Goal: Information Seeking & Learning: Find specific fact

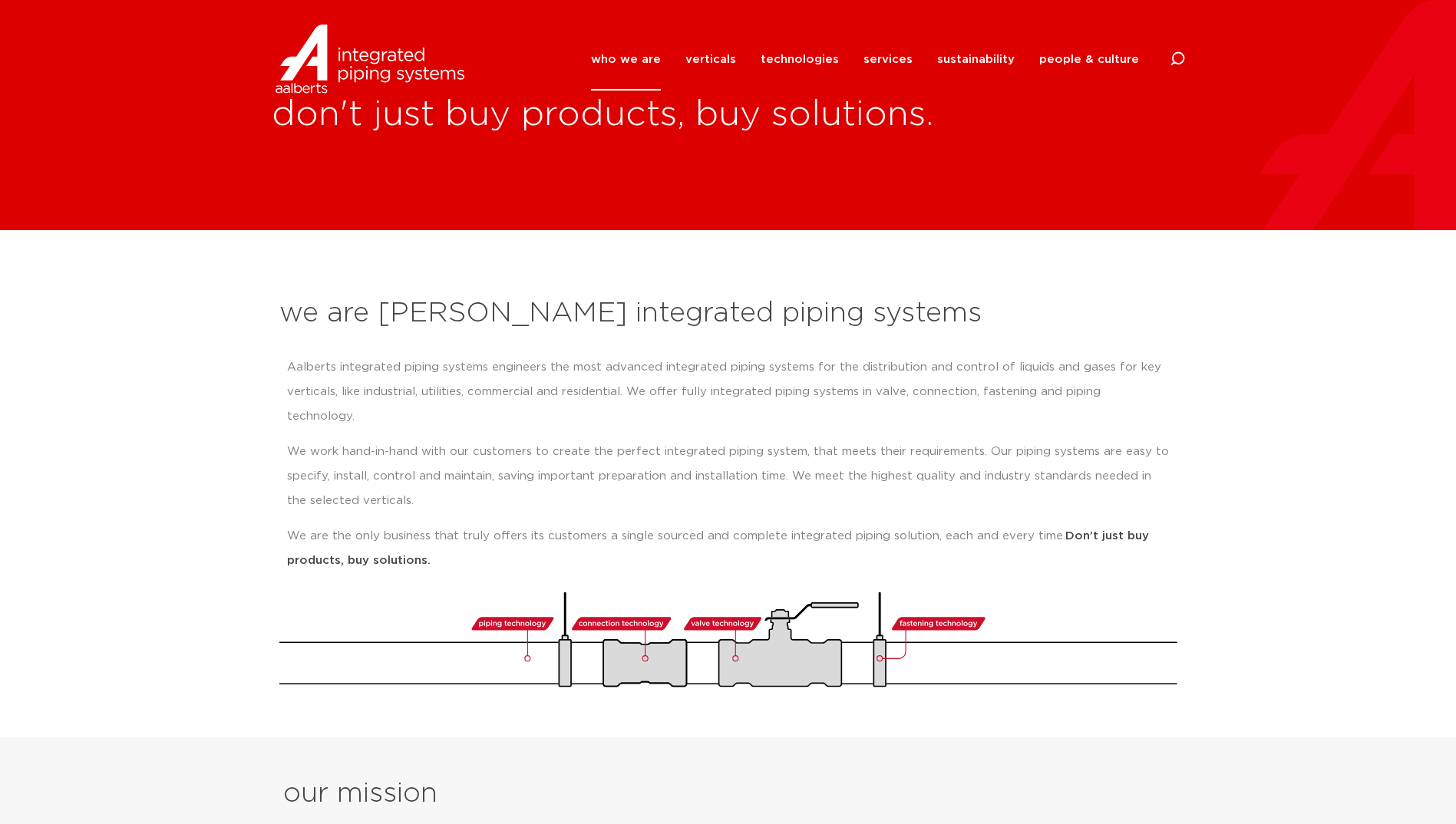
click at [624, 319] on h2 "we are [PERSON_NAME] integrated piping systems" at bounding box center [728, 314] width 898 height 37
click at [799, 60] on link "technologies" at bounding box center [799, 59] width 79 height 62
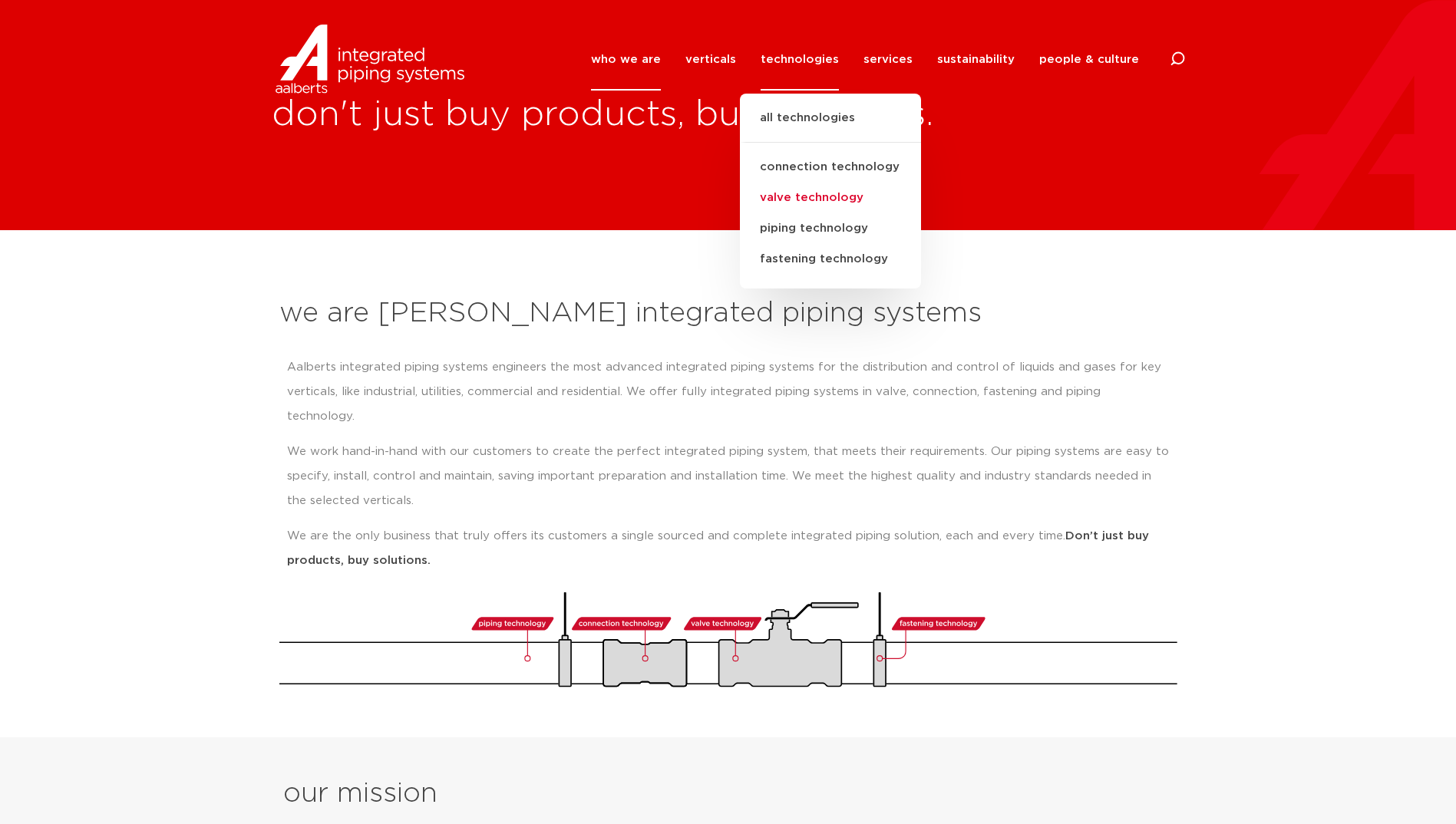
click at [812, 199] on link "valve technology" at bounding box center [830, 198] width 181 height 30
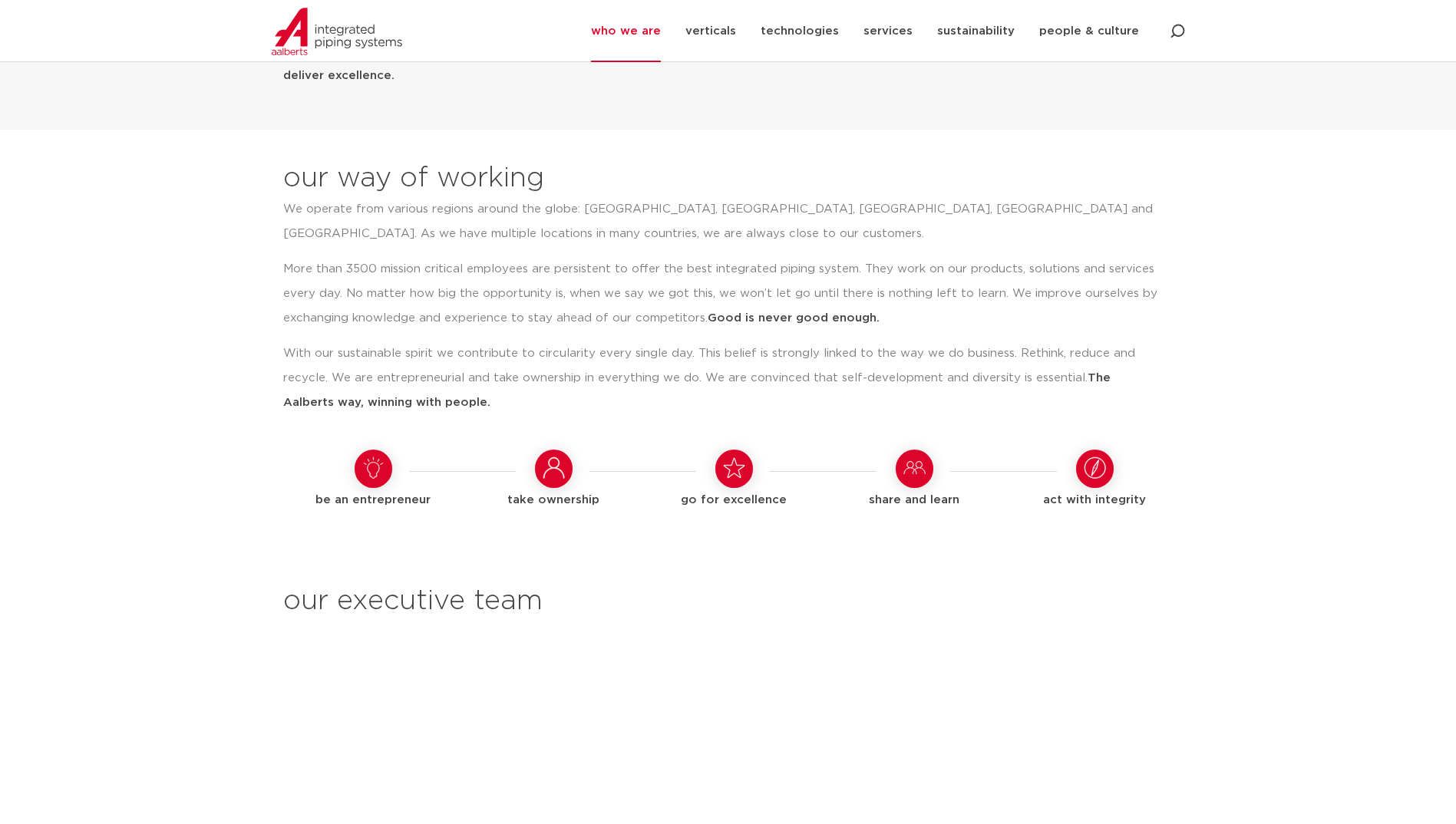
scroll to position [1228, 0]
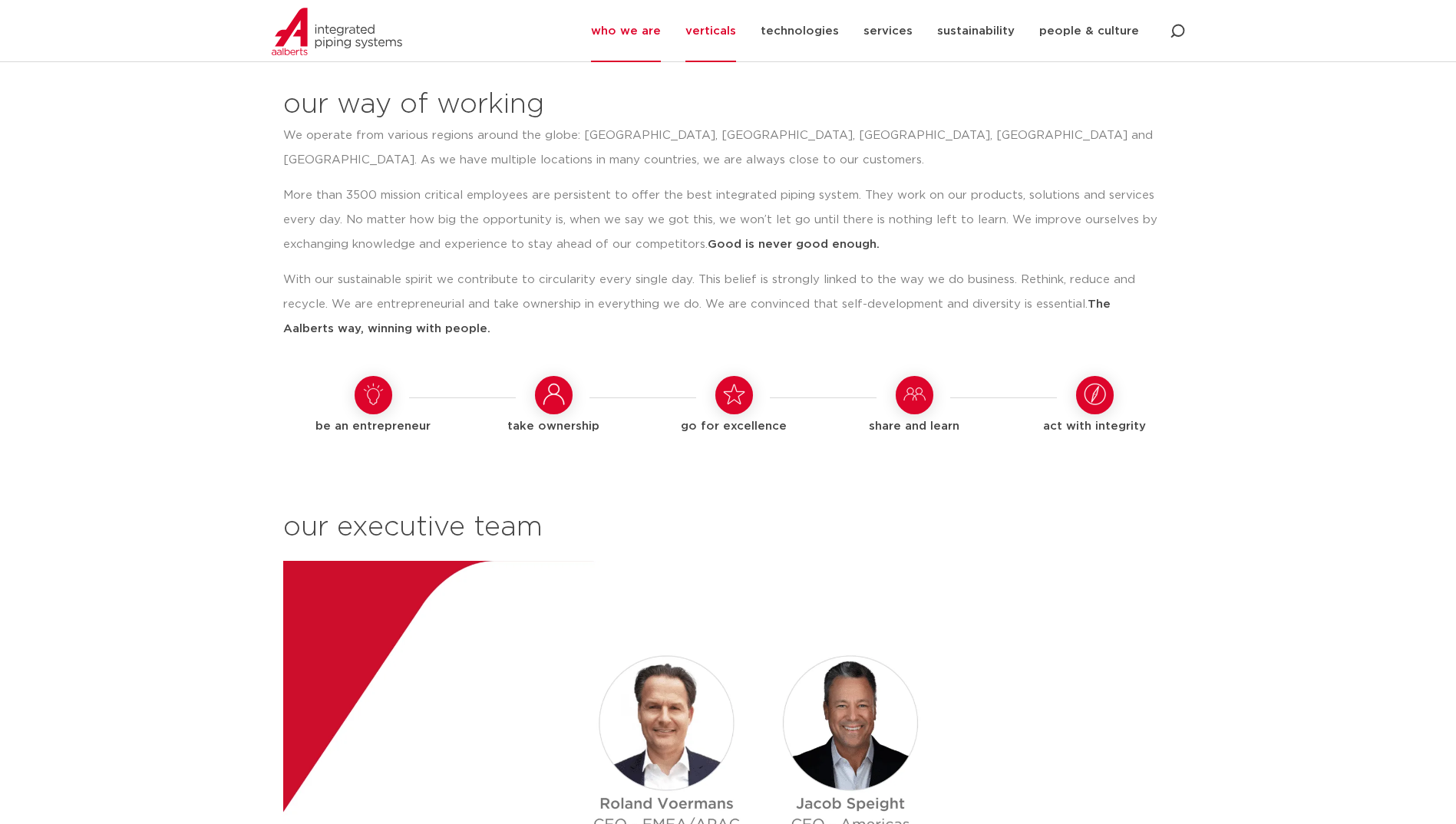
click at [734, 34] on link "verticals" at bounding box center [711, 30] width 51 height 62
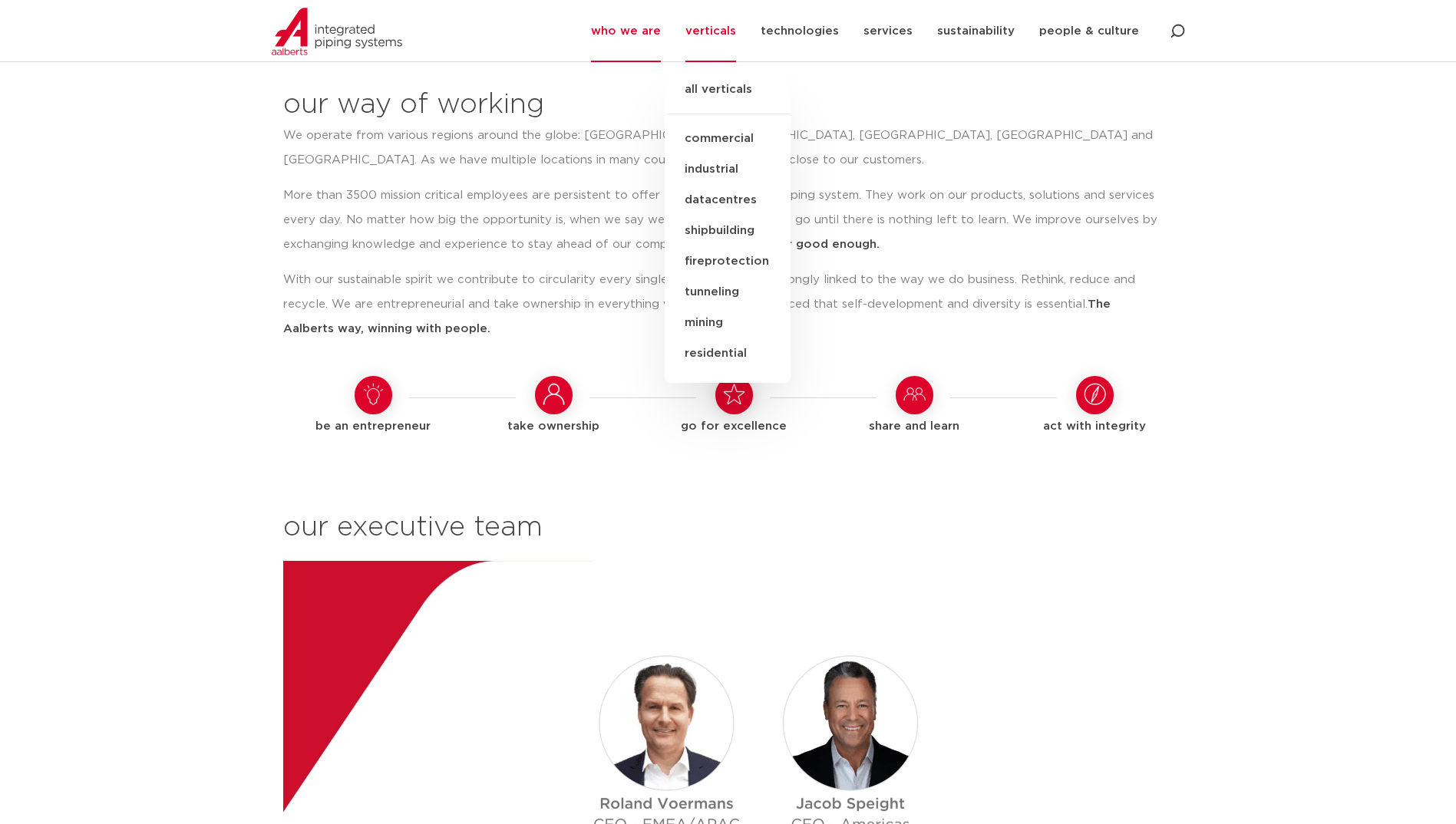
click at [724, 166] on link "industrial" at bounding box center [727, 169] width 126 height 30
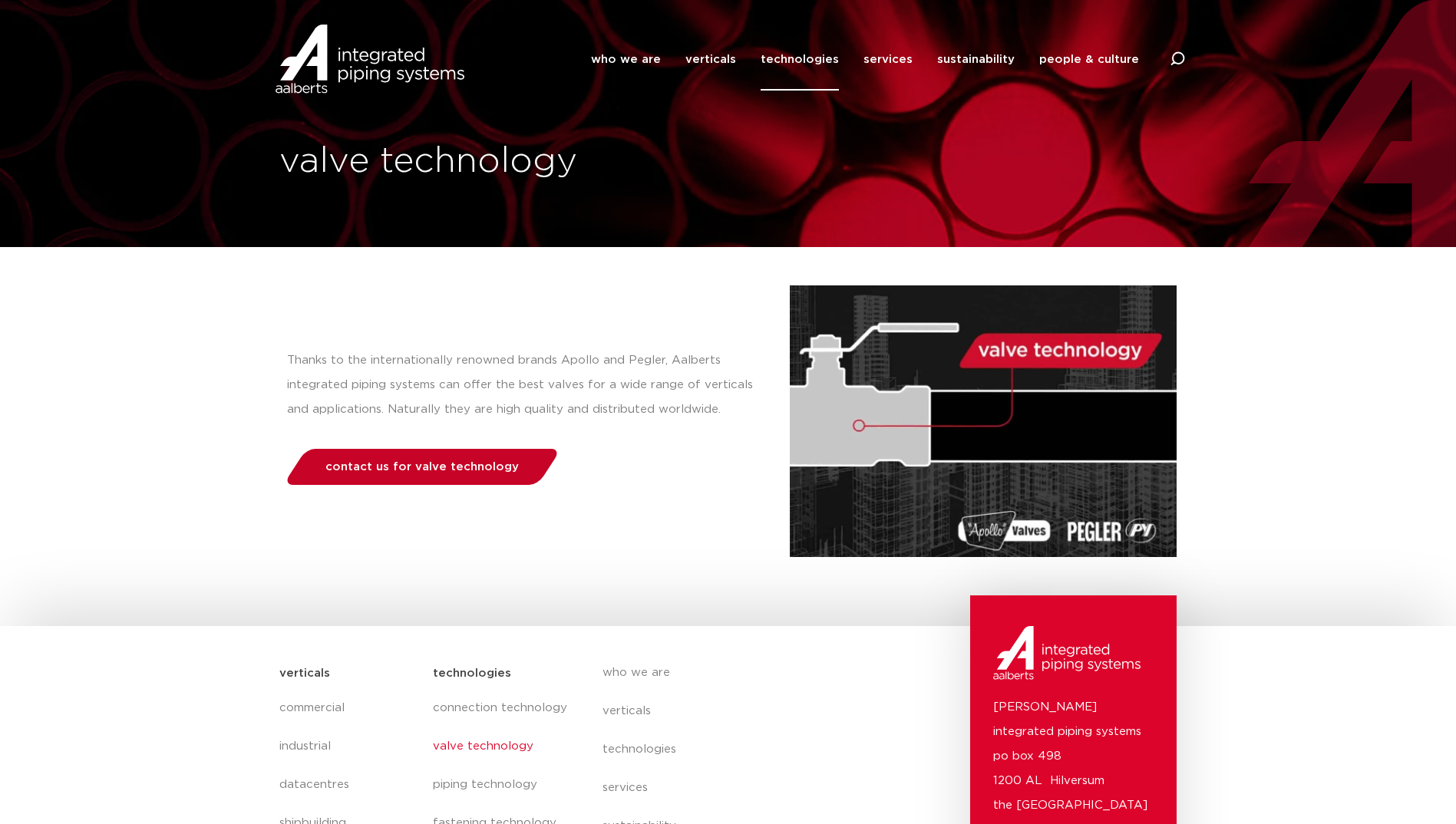
click at [415, 475] on link "contact us for valve technology" at bounding box center [421, 467] width 278 height 36
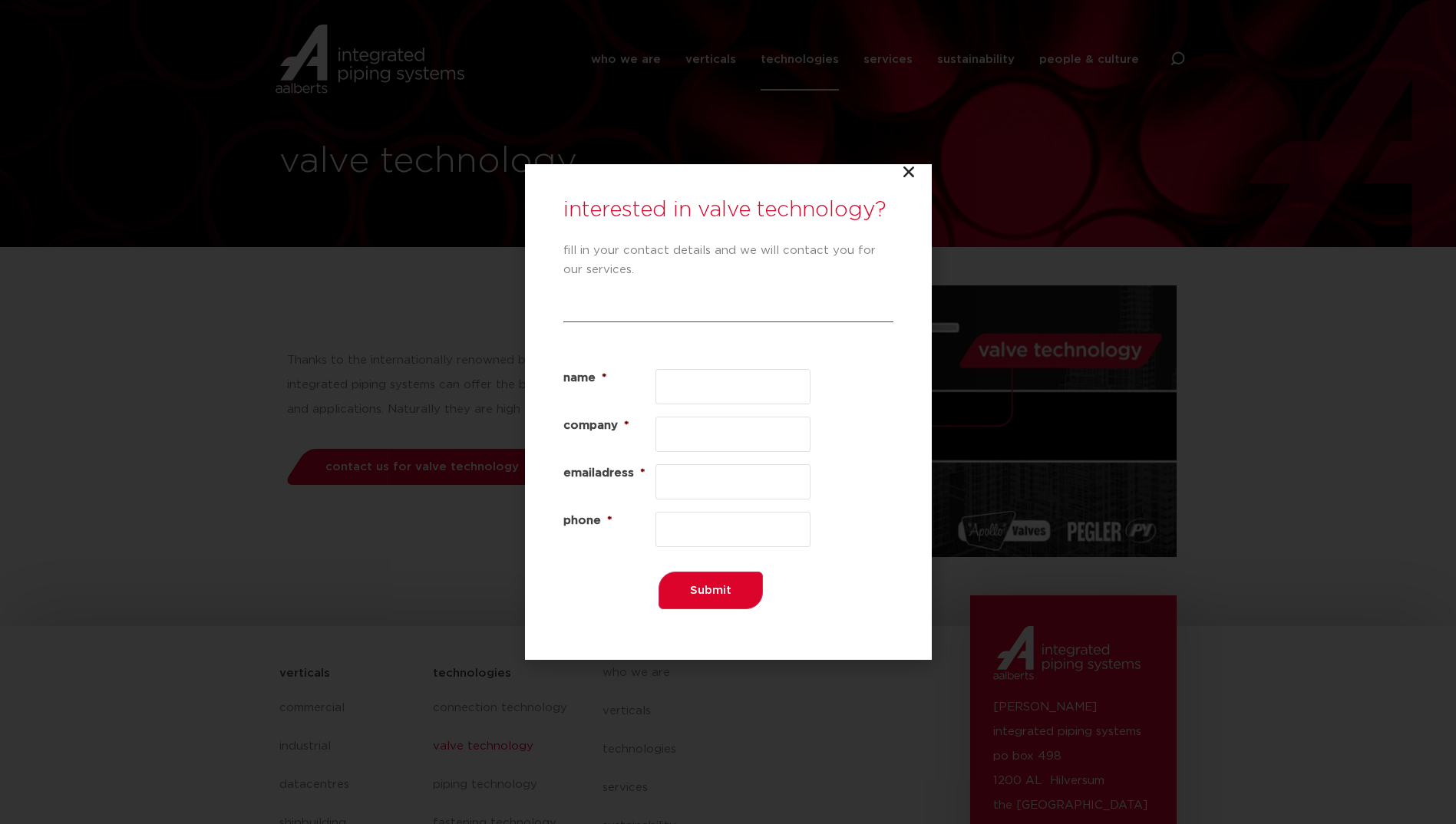
click at [904, 176] on icon "Close" at bounding box center [909, 172] width 15 height 15
click at [909, 163] on div "interested in valve technology? fill in your contact details and we will contac…" at bounding box center [728, 412] width 1456 height 824
click at [911, 169] on icon "Close" at bounding box center [909, 172] width 15 height 15
click at [631, 74] on div "interested in valve technology? fill in your contact details and we will contac…" at bounding box center [728, 412] width 1456 height 824
click at [915, 172] on icon "Close" at bounding box center [909, 172] width 15 height 15
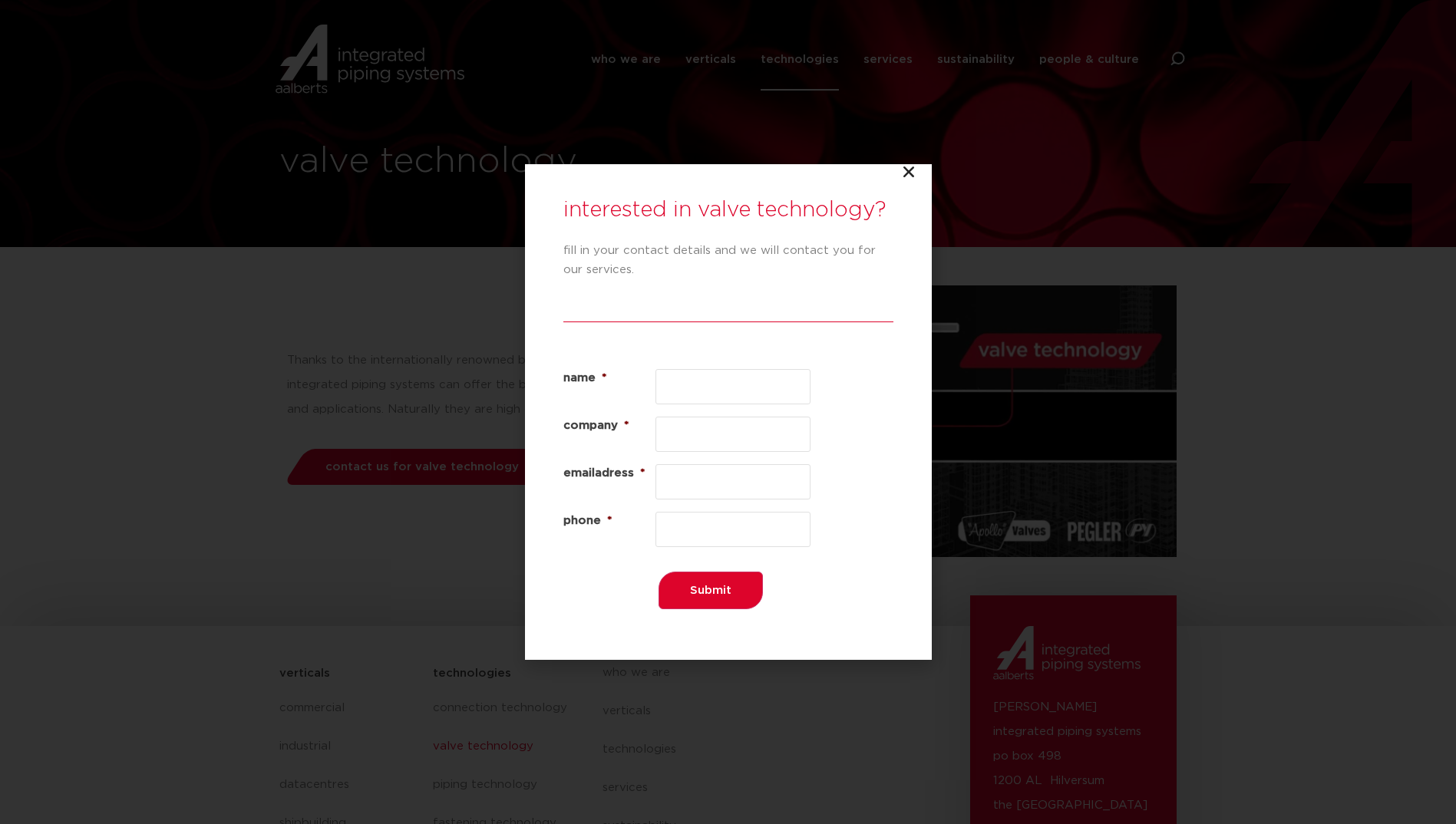
click at [910, 173] on icon "Close" at bounding box center [909, 172] width 15 height 15
drag, startPoint x: 910, startPoint y: 173, endPoint x: 911, endPoint y: 188, distance: 15.0
click at [911, 178] on icon "Close" at bounding box center [909, 172] width 15 height 15
click at [911, 188] on div "interested in valve technology? fill in your contact details and we will contac…" at bounding box center [728, 412] width 407 height 496
click at [893, 178] on div "interested in valve technology? fill in your contact details and we will contac…" at bounding box center [728, 412] width 407 height 496
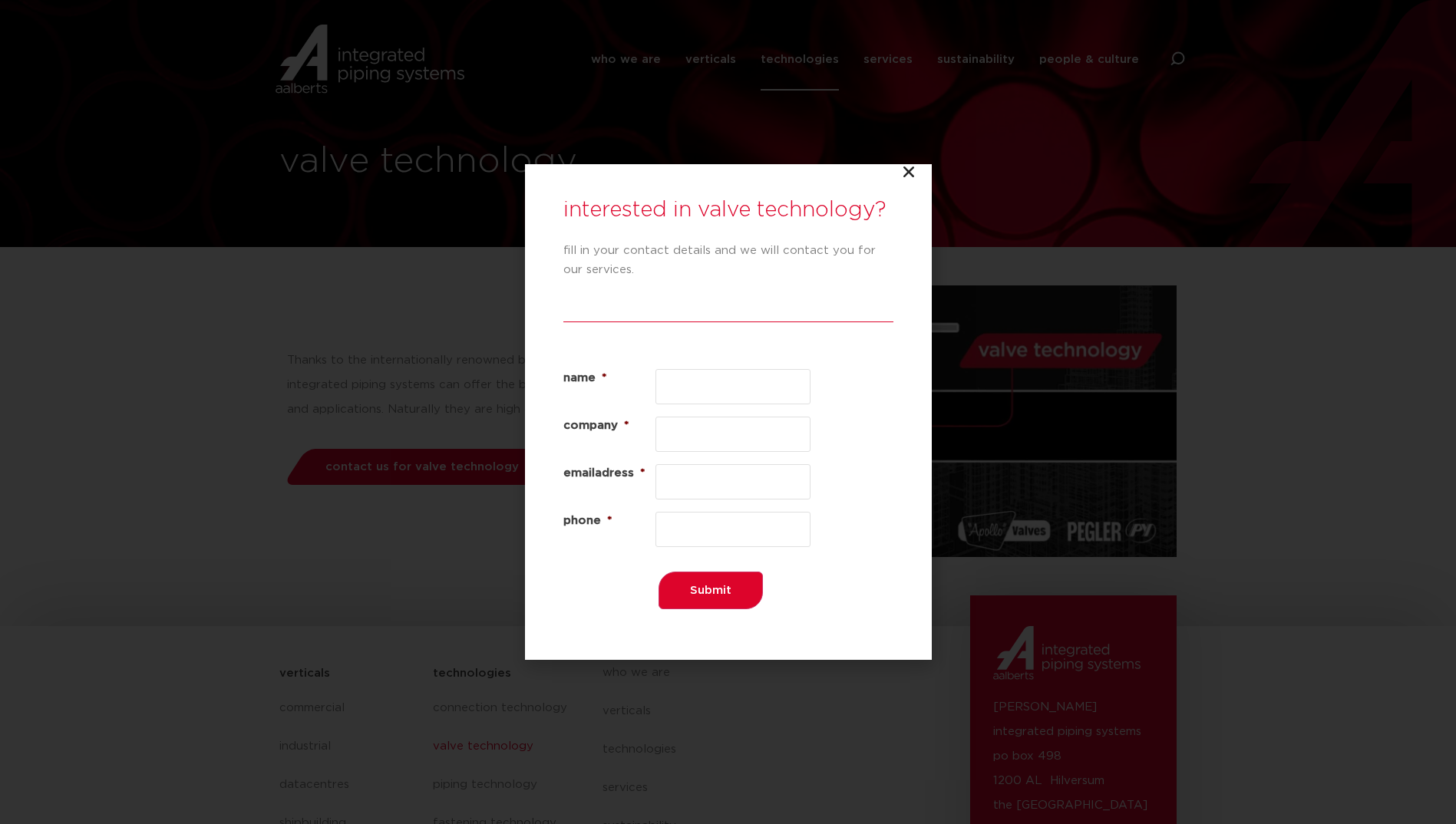
drag, startPoint x: 897, startPoint y: 179, endPoint x: 904, endPoint y: 185, distance: 9.2
click at [898, 180] on div "interested in valve technology? fill in your contact details and we will contac…" at bounding box center [728, 412] width 407 height 496
click at [904, 185] on div "interested in valve technology? fill in your contact details and we will contac…" at bounding box center [728, 412] width 407 height 496
drag, startPoint x: 904, startPoint y: 172, endPoint x: 921, endPoint y: 163, distance: 19.2
click at [905, 171] on icon "Close" at bounding box center [909, 172] width 15 height 15
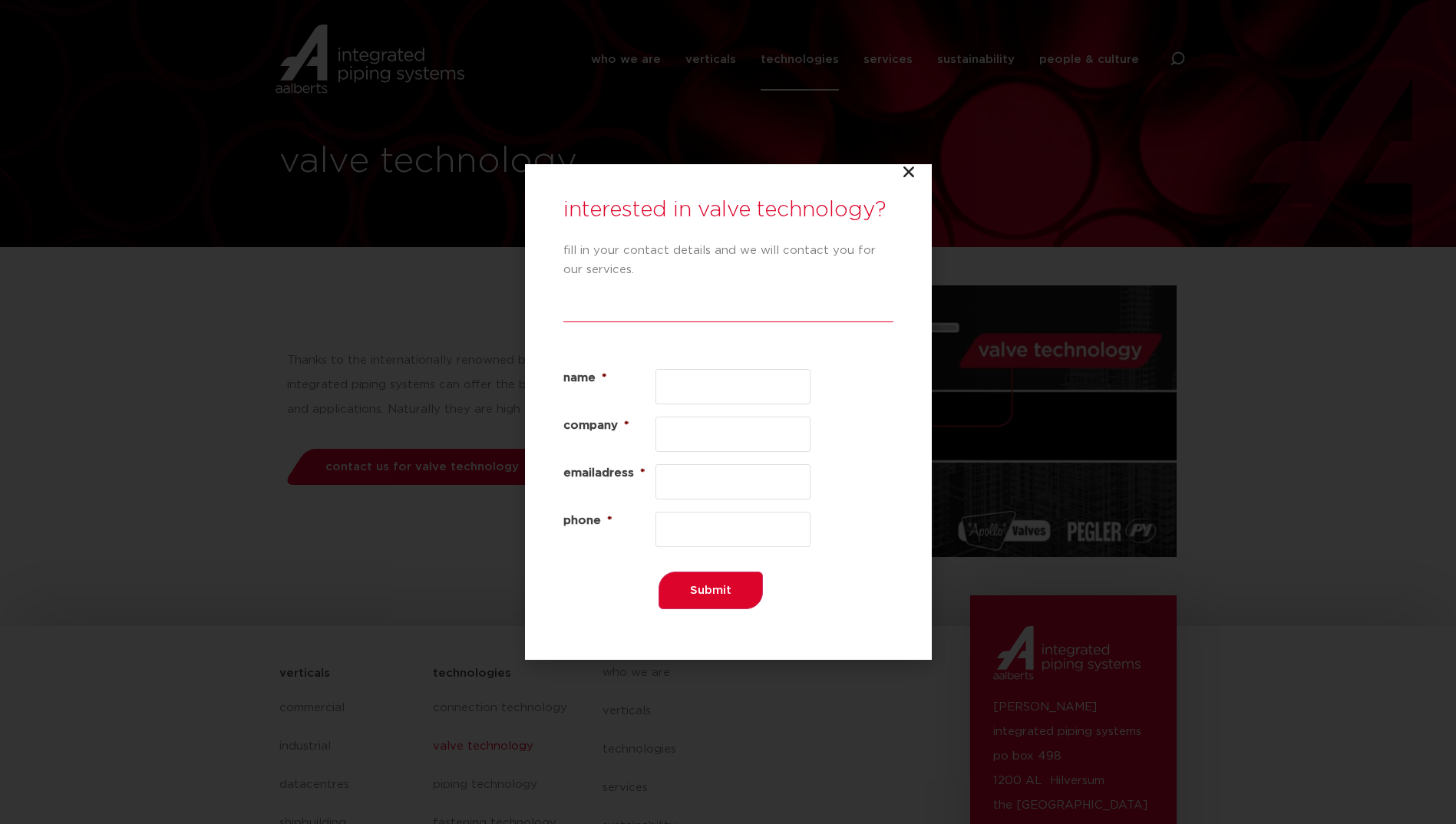
click at [921, 162] on div "interested in valve technology? fill in your contact details and we will contac…" at bounding box center [728, 412] width 1456 height 824
drag, startPoint x: 921, startPoint y: 157, endPoint x: 904, endPoint y: 162, distance: 17.7
click at [910, 161] on div "interested in valve technology? fill in your contact details and we will contac…" at bounding box center [728, 412] width 1456 height 824
drag, startPoint x: 898, startPoint y: 165, endPoint x: 921, endPoint y: 172, distance: 24.0
click at [910, 170] on div "interested in valve technology? fill in your contact details and we will contac…" at bounding box center [728, 412] width 1456 height 824
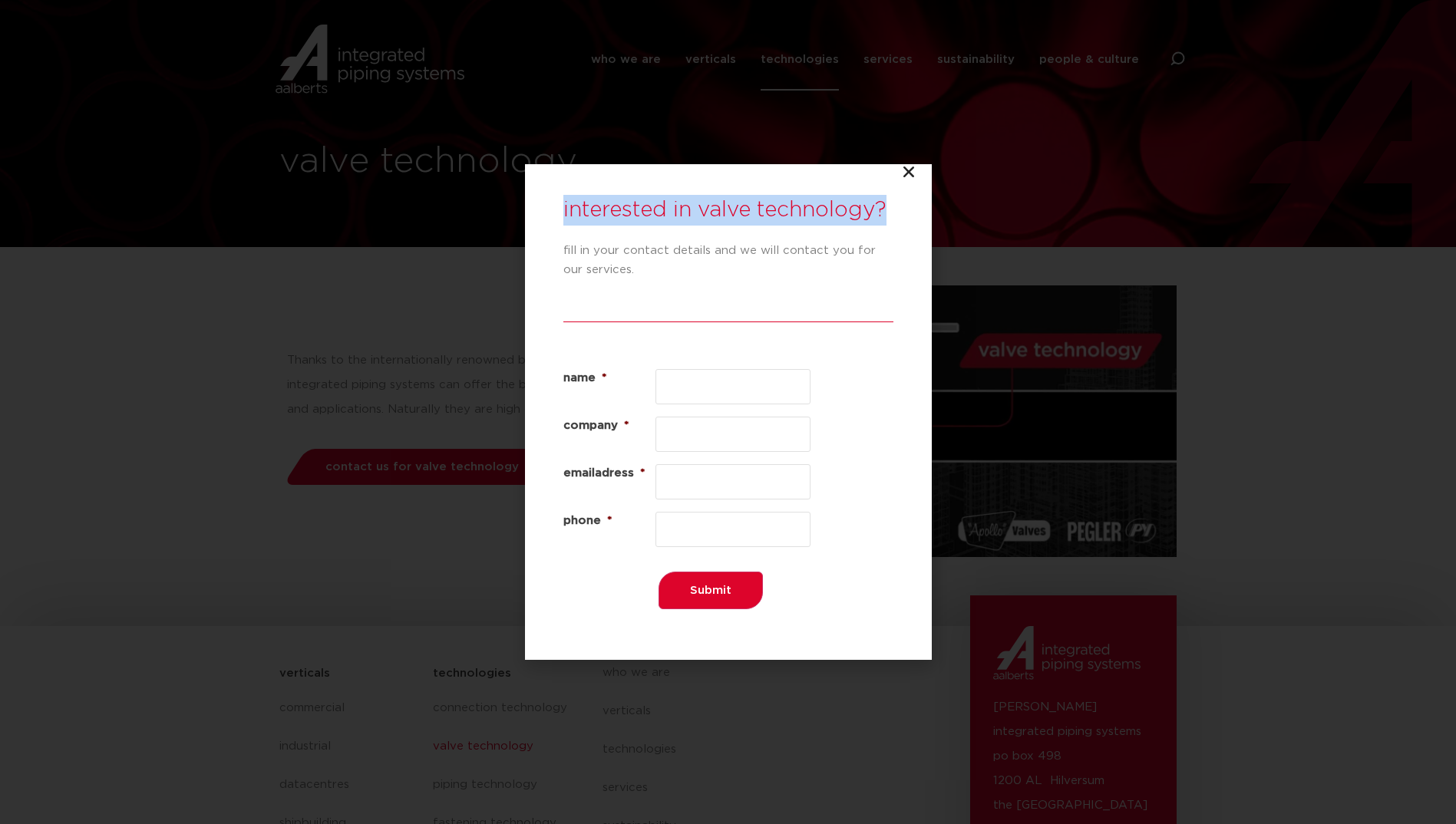
click at [921, 172] on div "interested in valve technology? fill in your contact details and we will contac…" at bounding box center [728, 412] width 407 height 496
click at [909, 173] on icon "Close" at bounding box center [909, 172] width 15 height 15
drag, startPoint x: 909, startPoint y: 173, endPoint x: 904, endPoint y: 165, distance: 9.4
click at [904, 165] on icon "Close" at bounding box center [909, 172] width 15 height 15
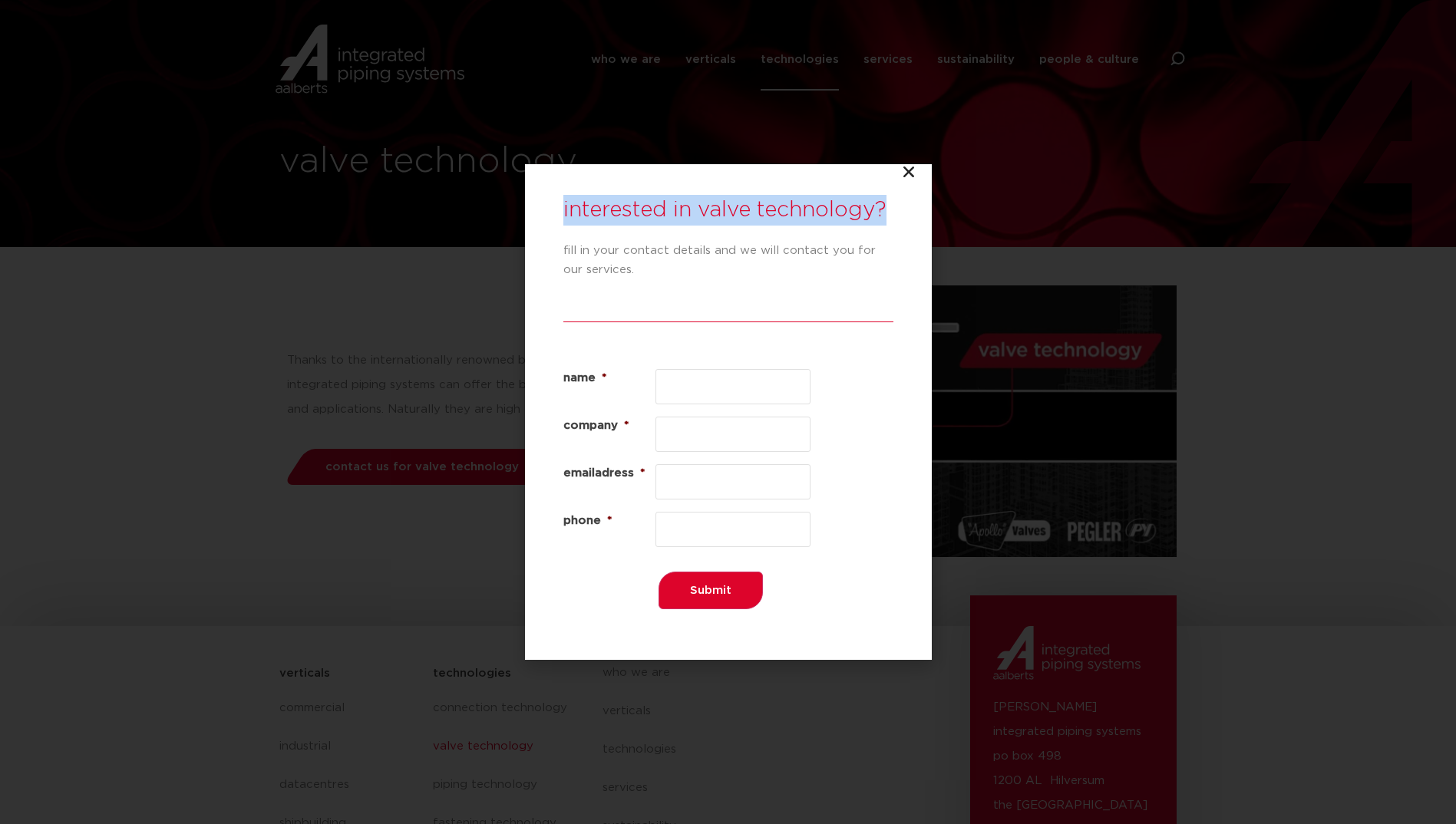
click at [909, 166] on icon "Close" at bounding box center [909, 172] width 15 height 15
click at [909, 171] on icon "Close" at bounding box center [909, 172] width 15 height 15
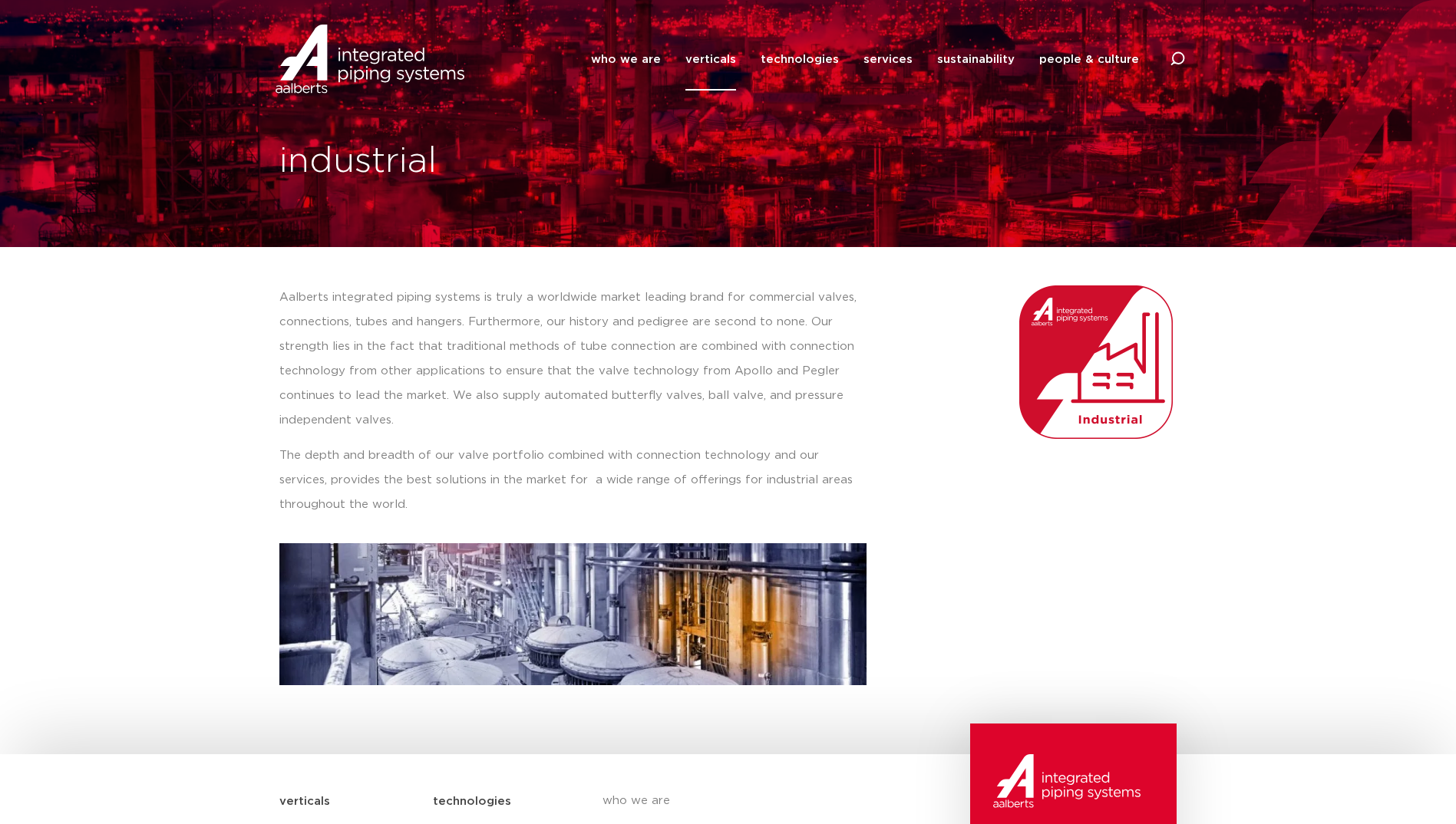
click at [416, 382] on p "Aalberts integrated piping systems is truly a worldwide market leading brand fo…" at bounding box center [573, 359] width 587 height 147
click at [888, 63] on link "services" at bounding box center [887, 59] width 49 height 62
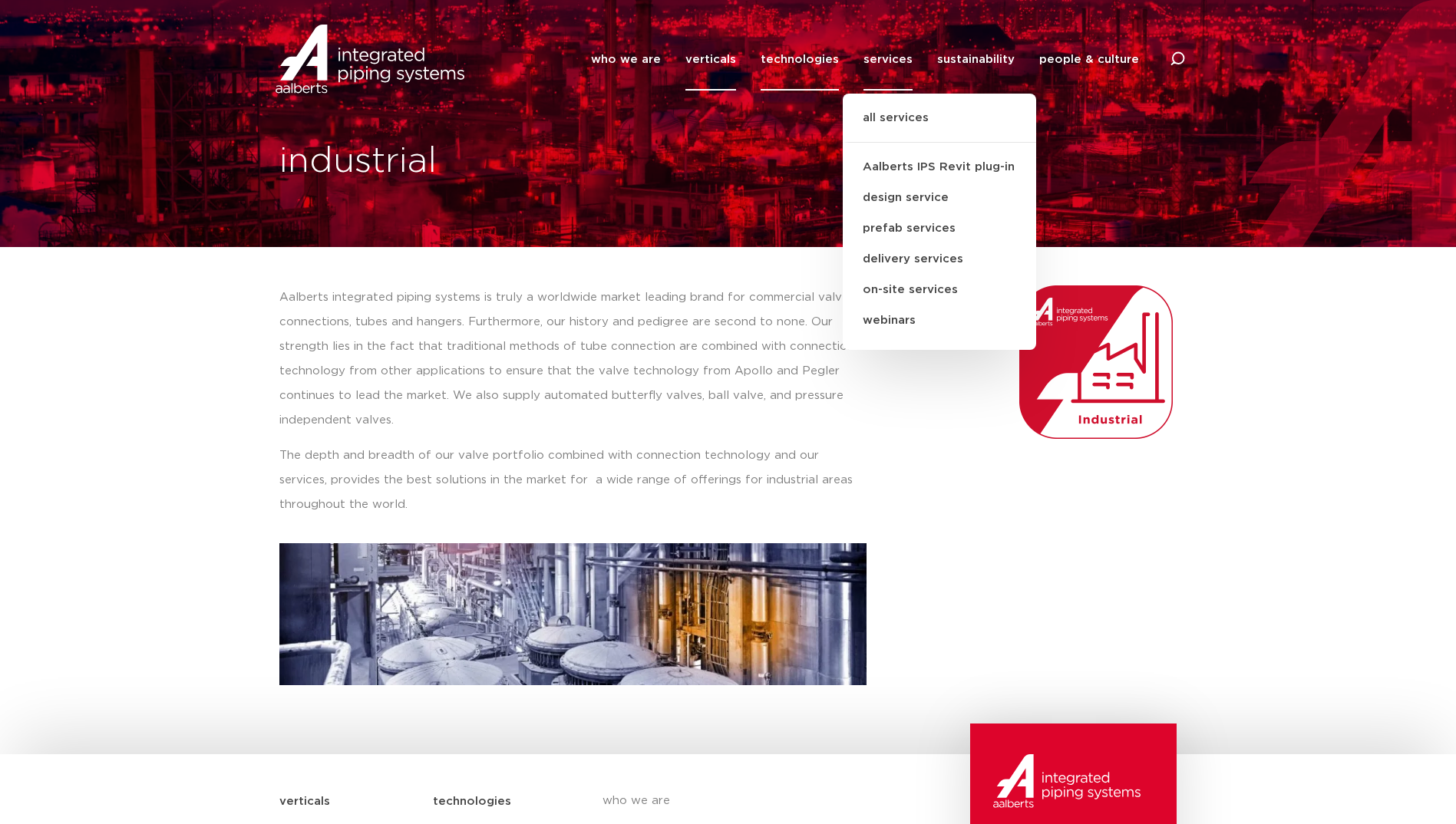
click at [786, 66] on link "technologies" at bounding box center [799, 59] width 79 height 62
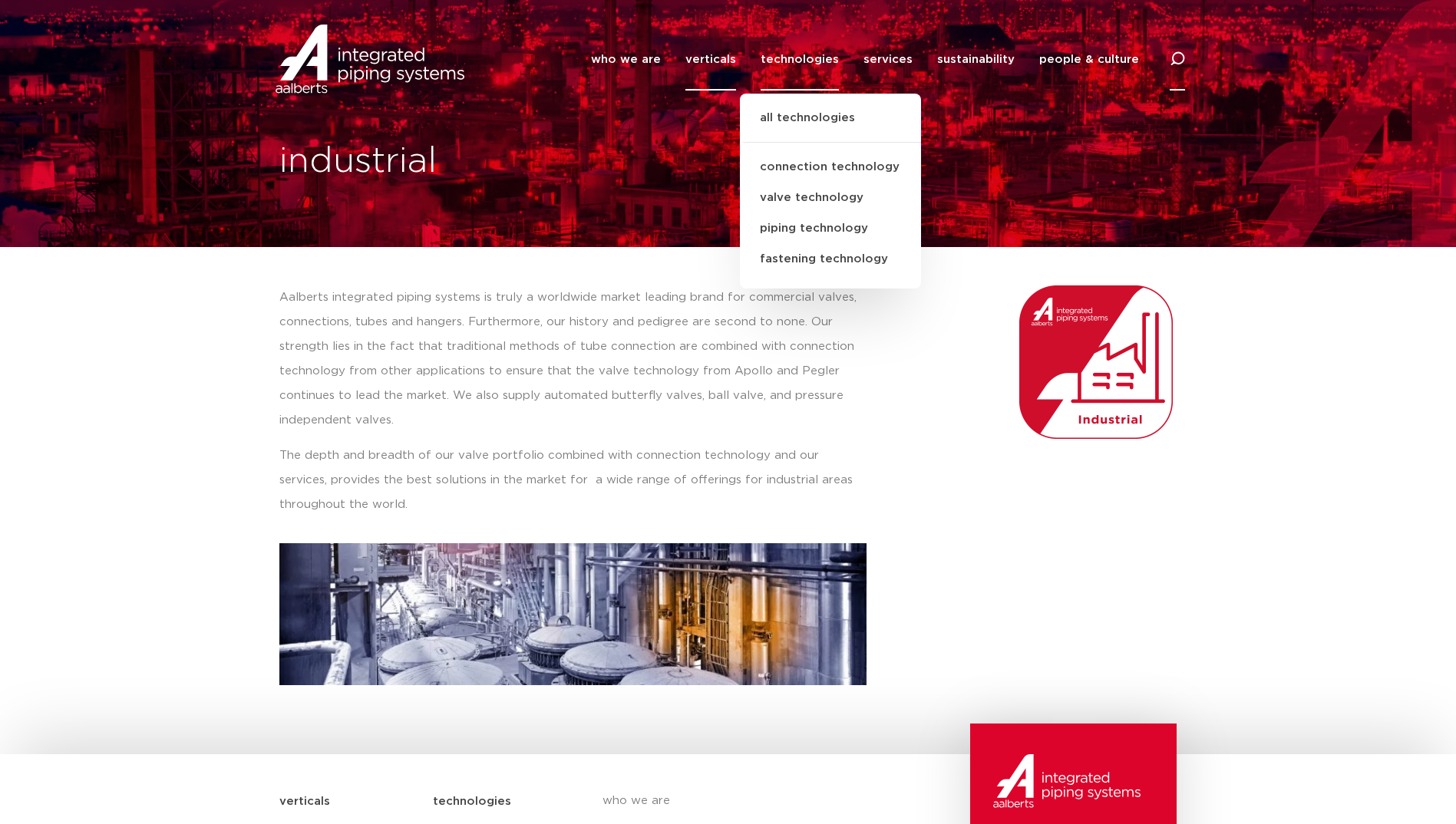
click at [1172, 53] on icon at bounding box center [1177, 59] width 15 height 15
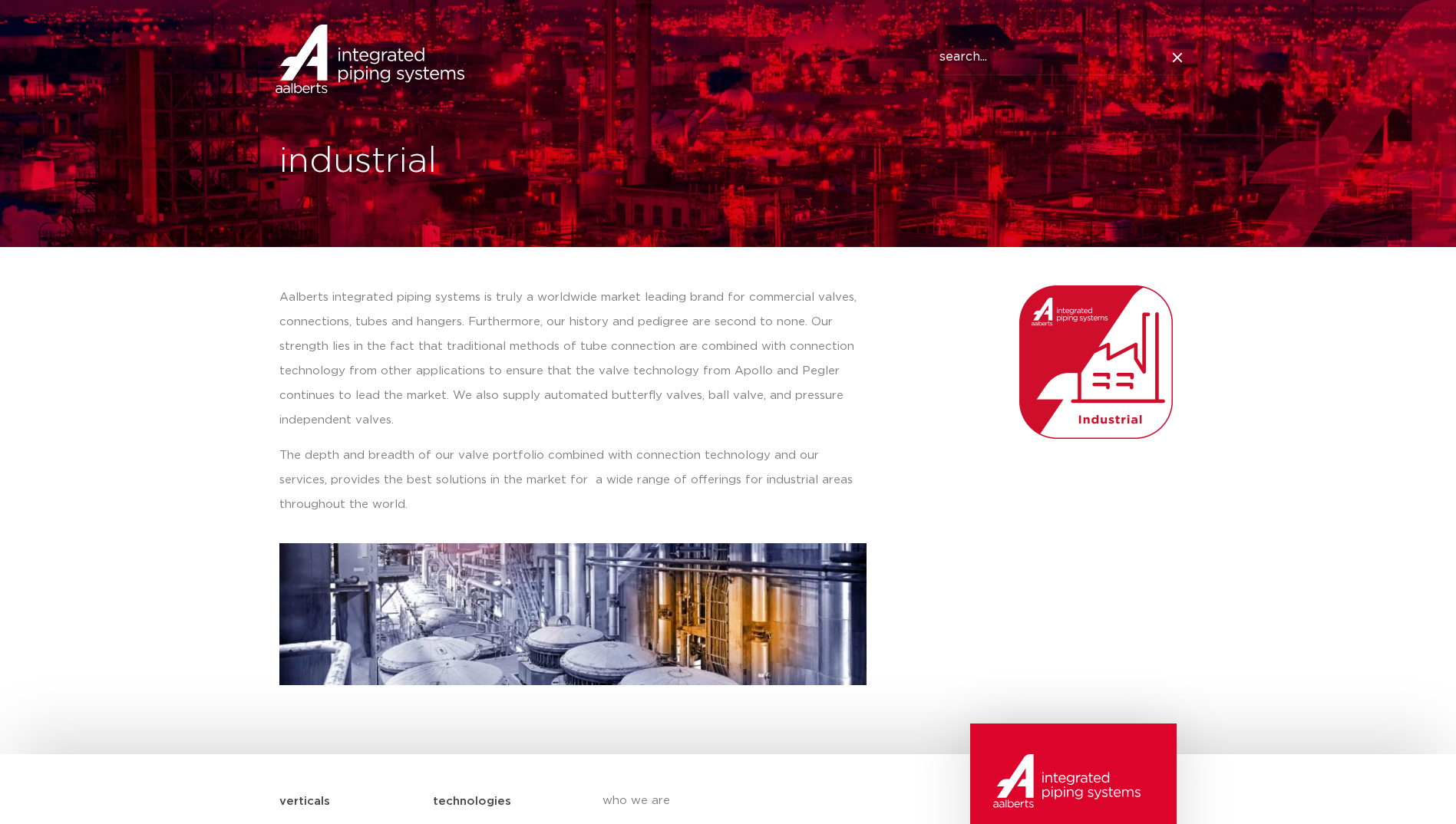
click at [950, 53] on input "Search" at bounding box center [1062, 58] width 245 height 36
type input "apollo valve"
click button "Search" at bounding box center [0, 0] width 0 height 0
